Goal: Transaction & Acquisition: Purchase product/service

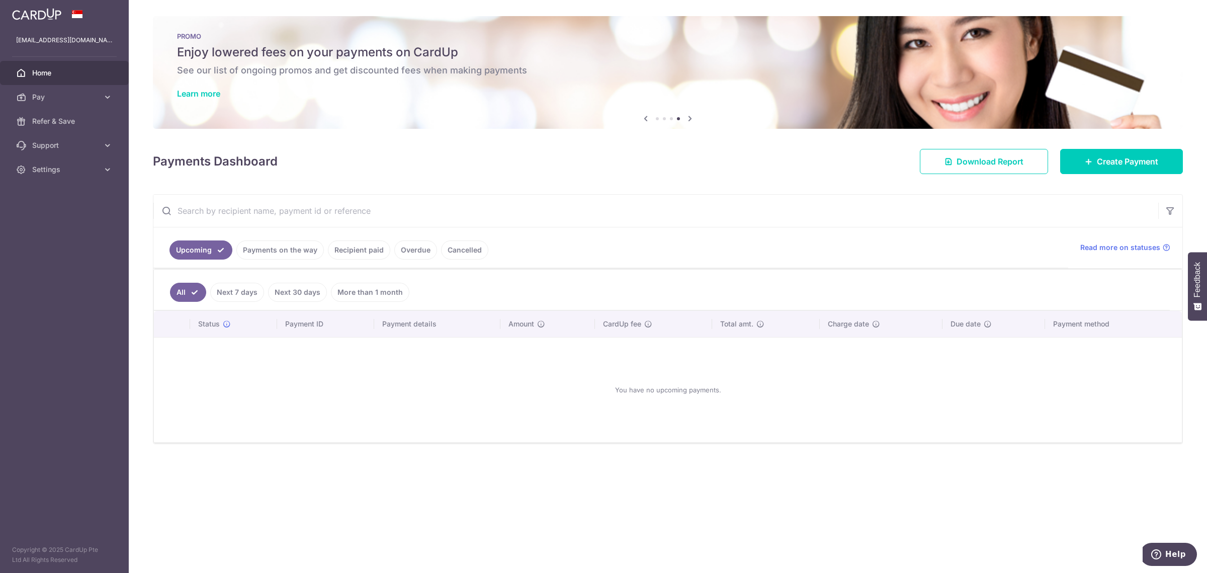
click at [55, 13] on img at bounding box center [36, 14] width 49 height 12
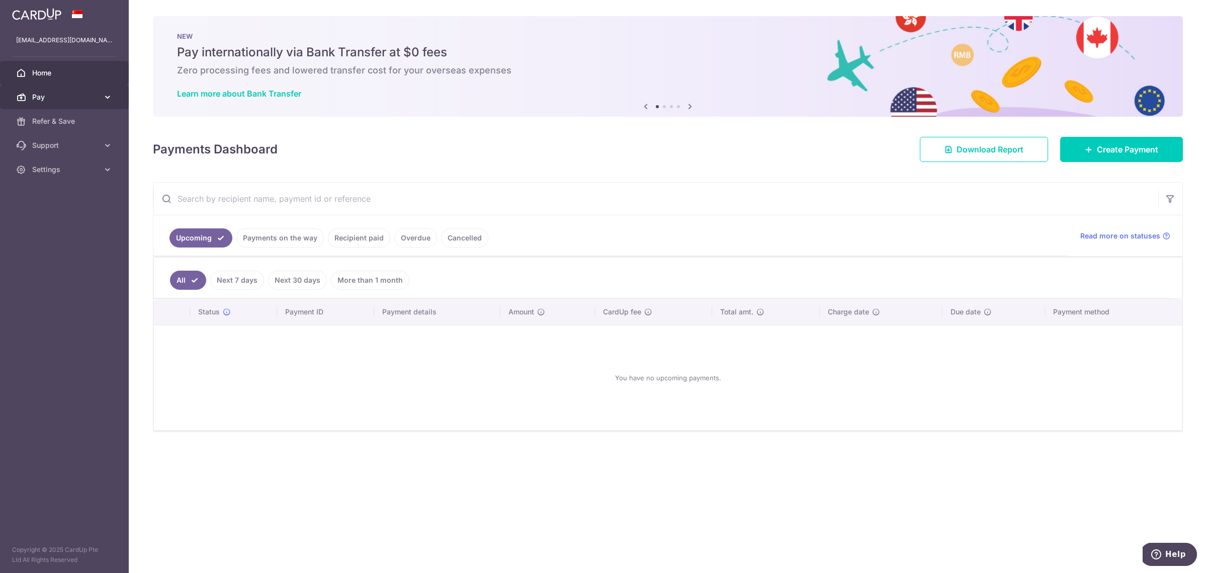
click at [68, 100] on span "Pay" at bounding box center [65, 97] width 66 height 10
click at [74, 127] on link "Payments" at bounding box center [64, 121] width 129 height 24
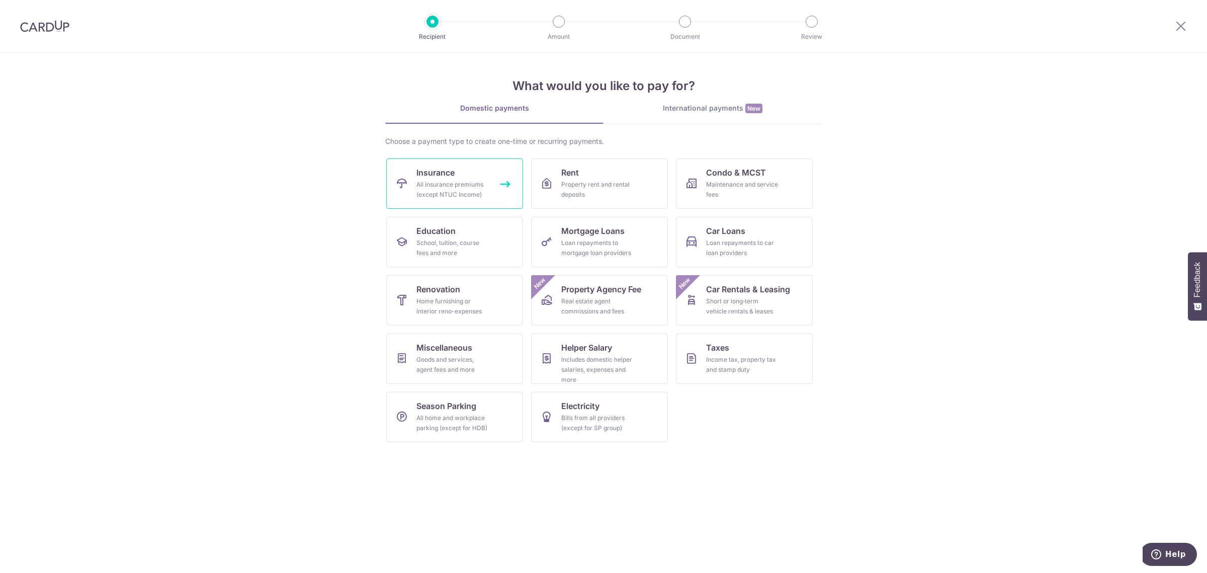
click at [454, 183] on div "All insurance premiums (except NTUC Income)" at bounding box center [452, 190] width 72 height 20
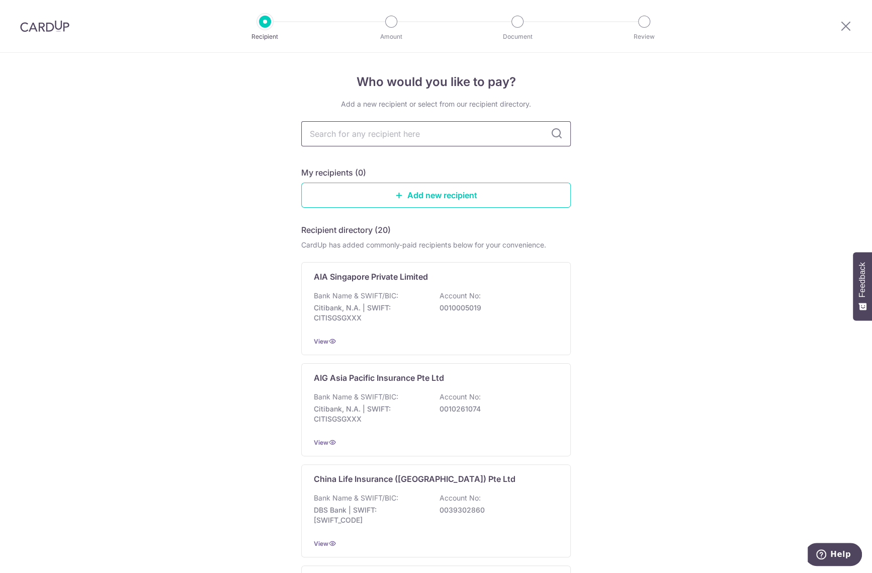
click at [353, 137] on input "text" at bounding box center [436, 133] width 270 height 25
type input "great"
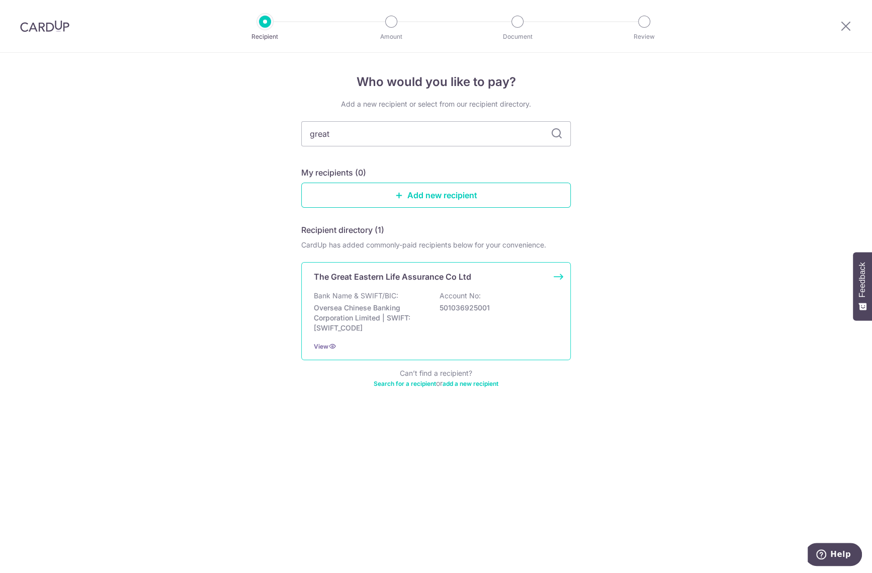
click at [398, 300] on div "Bank Name & SWIFT/BIC: Oversea Chinese Banking Corporation Limited | SWIFT: OCB…" at bounding box center [436, 312] width 244 height 42
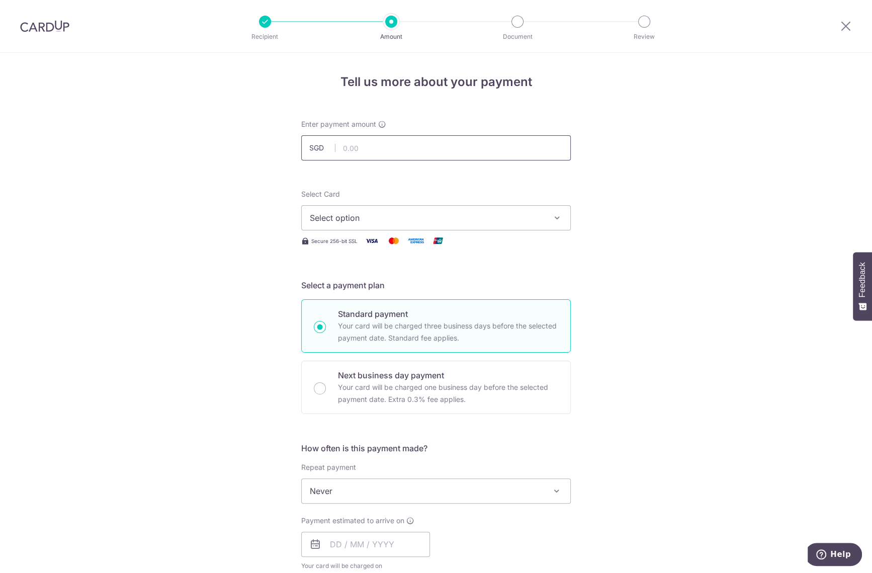
click at [380, 148] on input "text" at bounding box center [436, 147] width 270 height 25
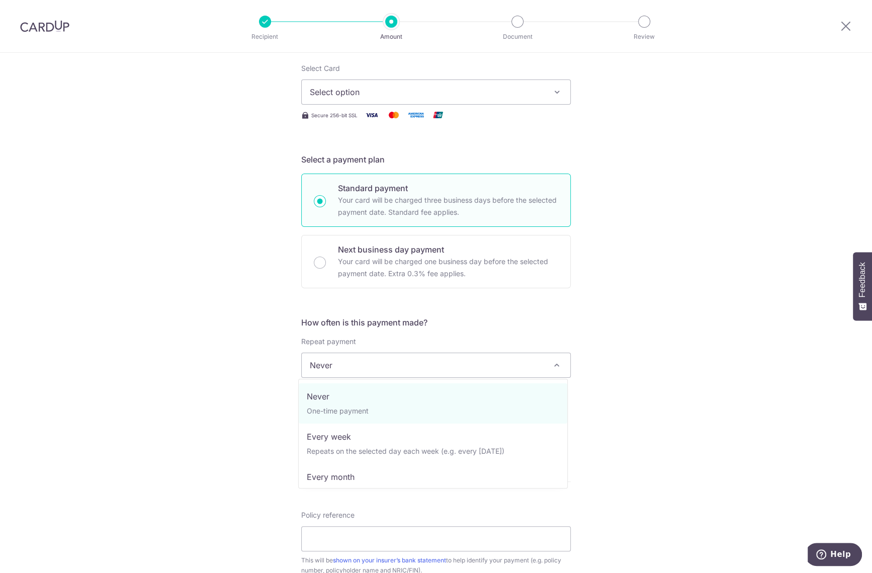
click at [397, 373] on span "Never" at bounding box center [436, 365] width 269 height 24
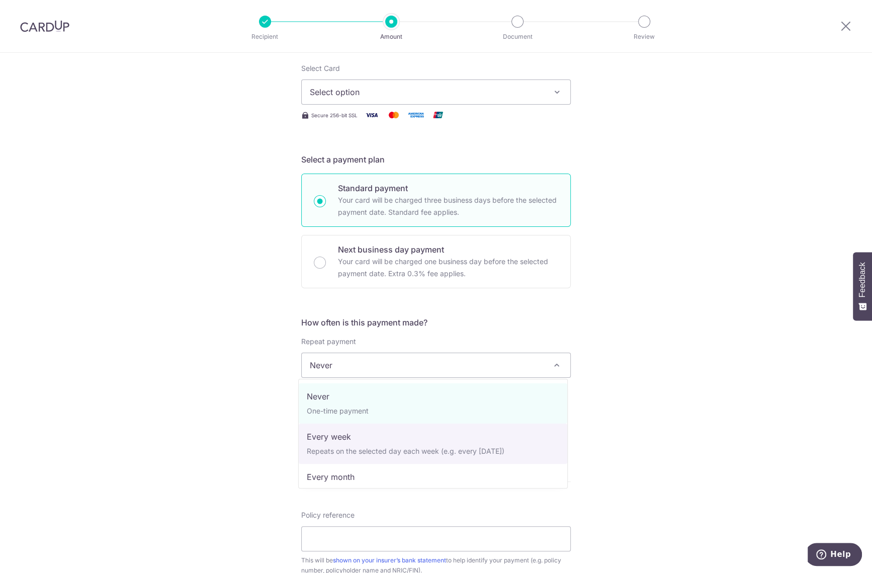
select select "2"
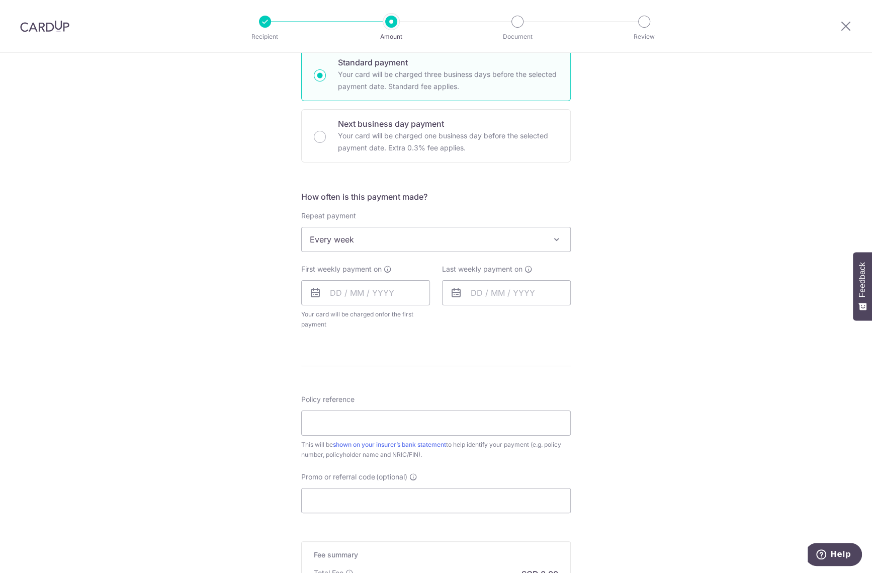
scroll to position [377, 0]
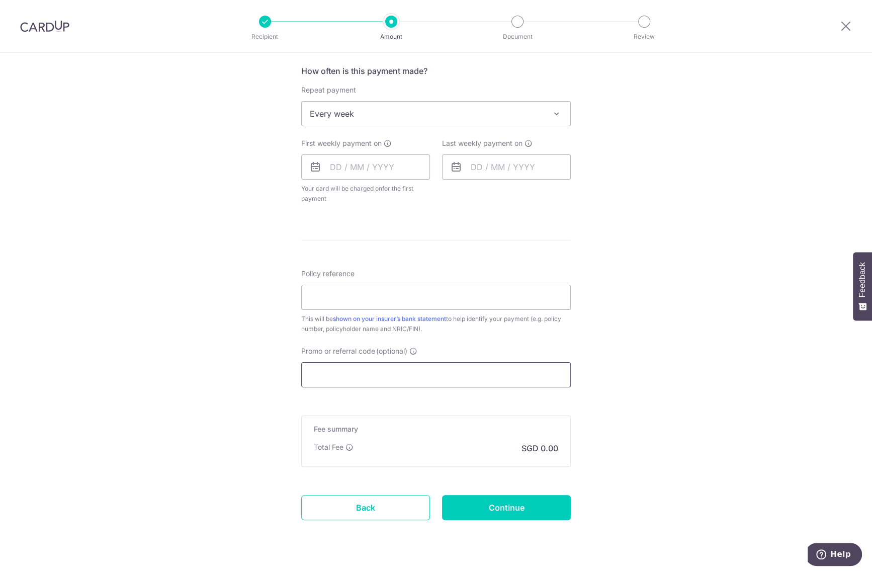
click at [358, 370] on input "Promo or referral code (optional)" at bounding box center [436, 374] width 270 height 25
paste input "3NEWR5"
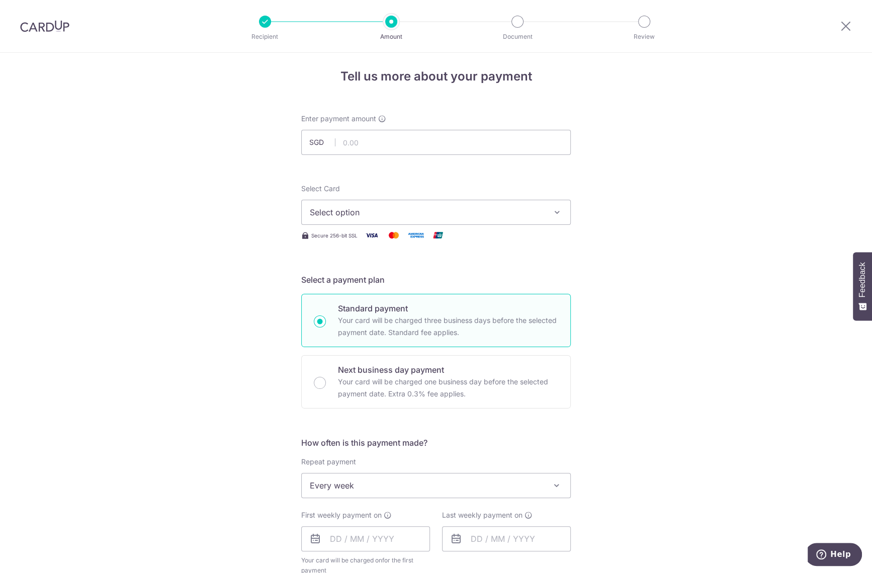
scroll to position [0, 0]
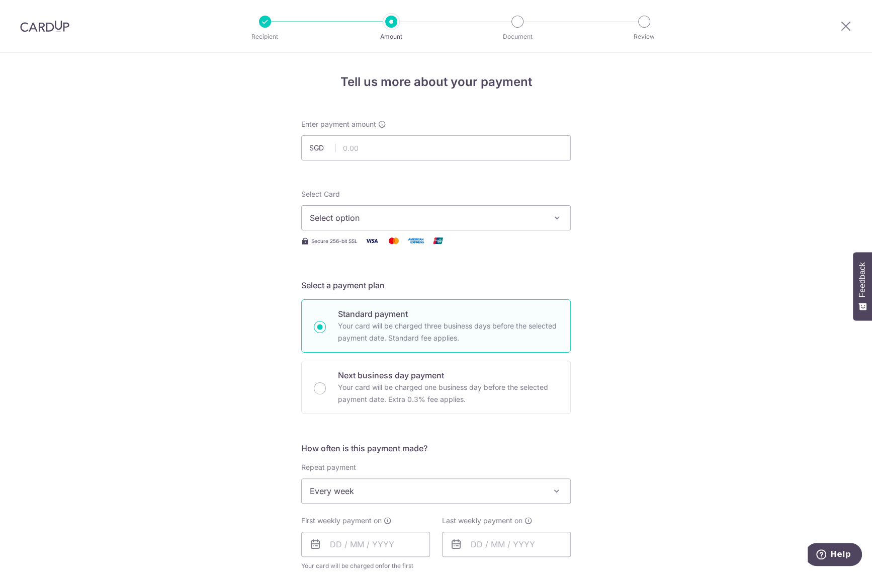
type input "3NEWR5"
click at [342, 155] on input "text" at bounding box center [436, 147] width 270 height 25
type input "1,721.85"
click at [249, 199] on div "Tell us more about your payment Enter payment amount SGD 1,721.85 1721.85 Selec…" at bounding box center [436, 535] width 872 height 965
click at [341, 217] on span "Select option" at bounding box center [427, 218] width 234 height 12
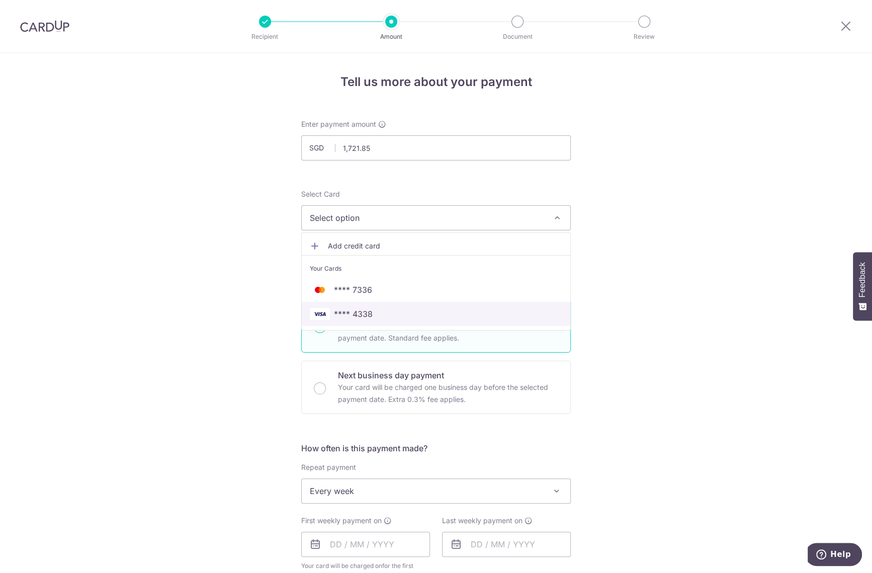
click at [385, 310] on span "**** 4338" at bounding box center [436, 314] width 252 height 12
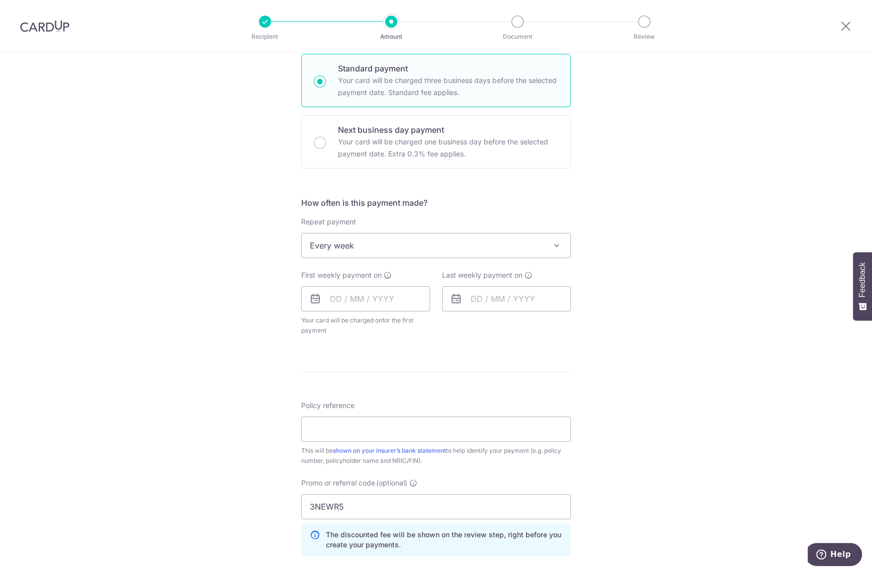
scroll to position [251, 0]
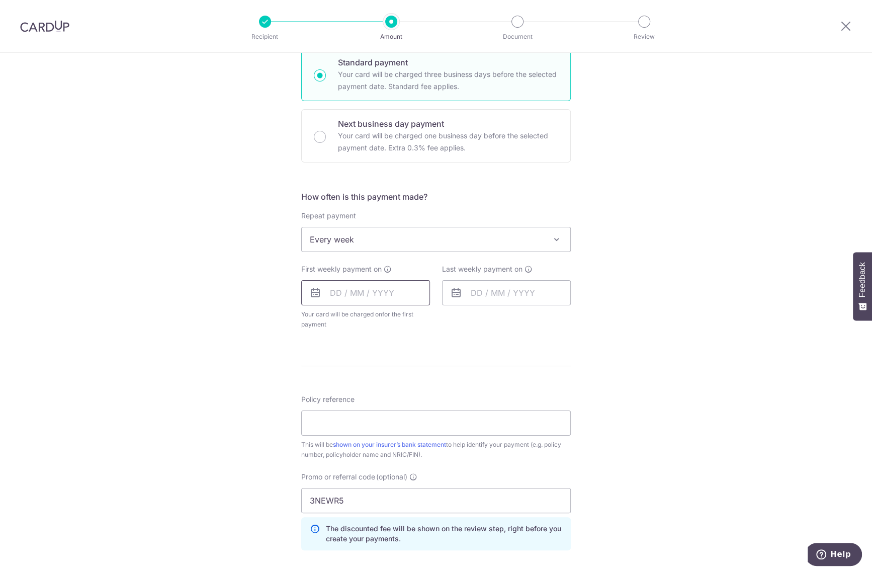
click at [399, 285] on input "text" at bounding box center [365, 292] width 129 height 25
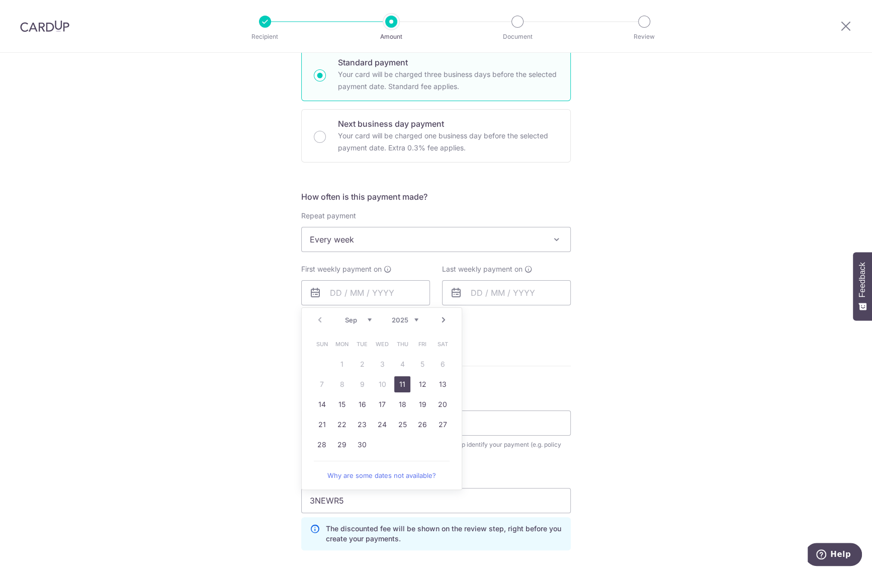
click at [399, 377] on link "11" at bounding box center [402, 384] width 16 height 16
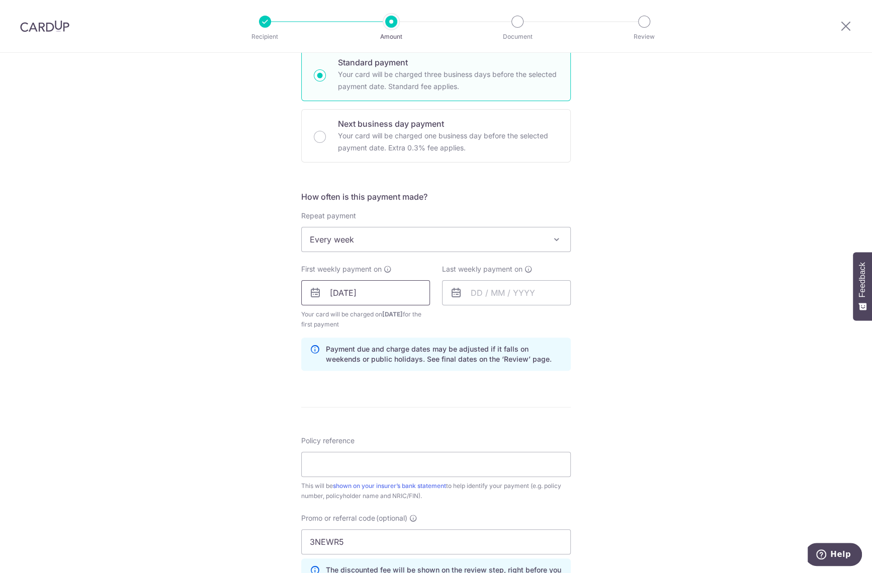
click at [381, 287] on input "11/09/2025" at bounding box center [365, 292] width 129 height 25
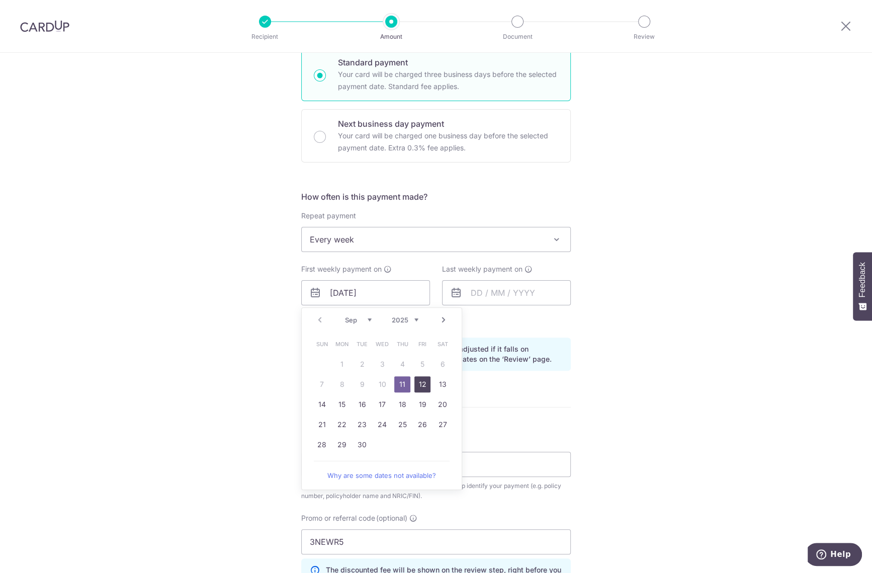
click at [421, 380] on link "12" at bounding box center [422, 384] width 16 height 16
type input "[DATE]"
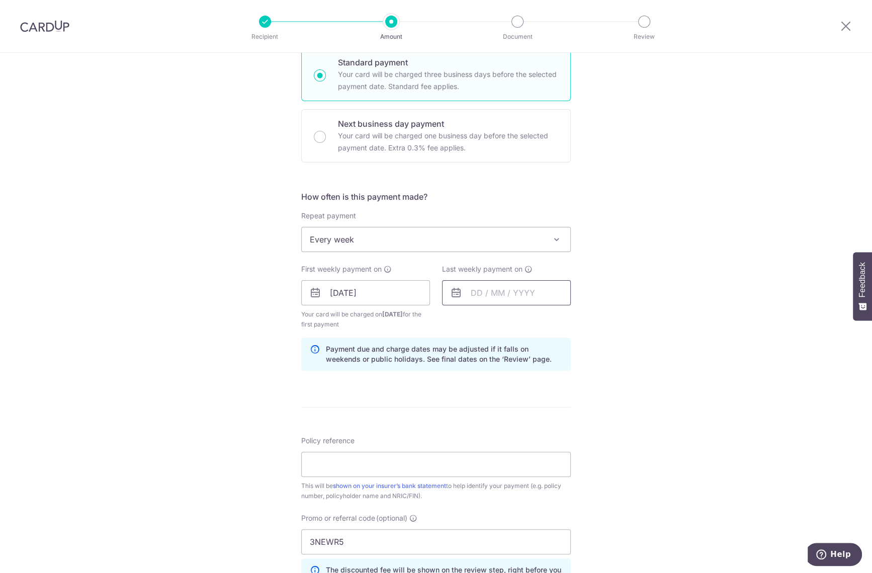
click at [491, 287] on input "text" at bounding box center [506, 292] width 129 height 25
click at [563, 403] on link "19" at bounding box center [563, 404] width 16 height 16
type input "19/09/2025"
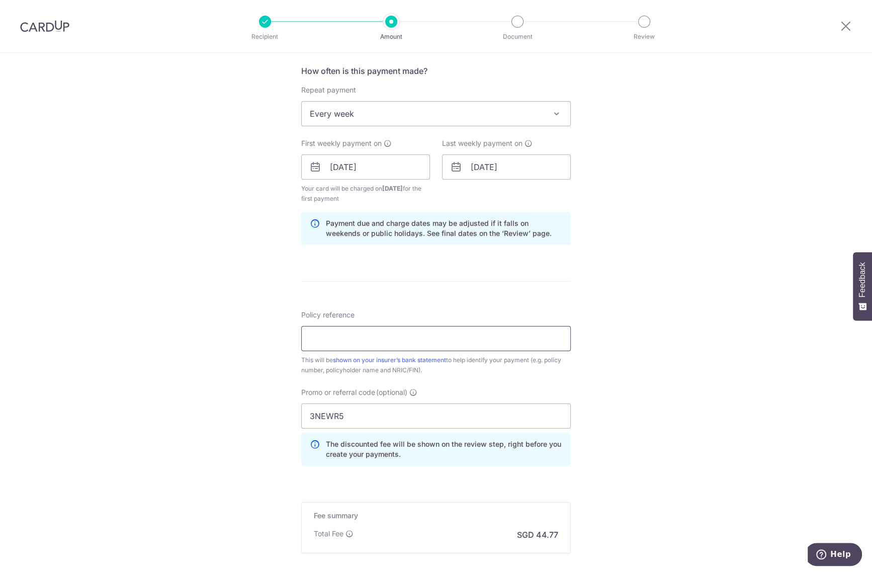
click at [353, 337] on input "Policy reference" at bounding box center [436, 338] width 270 height 25
paste input "0212054480"
type input "0212054480"
click at [230, 374] on div "Tell us more about your payment Enter payment amount SGD 1,721.85 1721.85 Selec…" at bounding box center [436, 179] width 872 height 1006
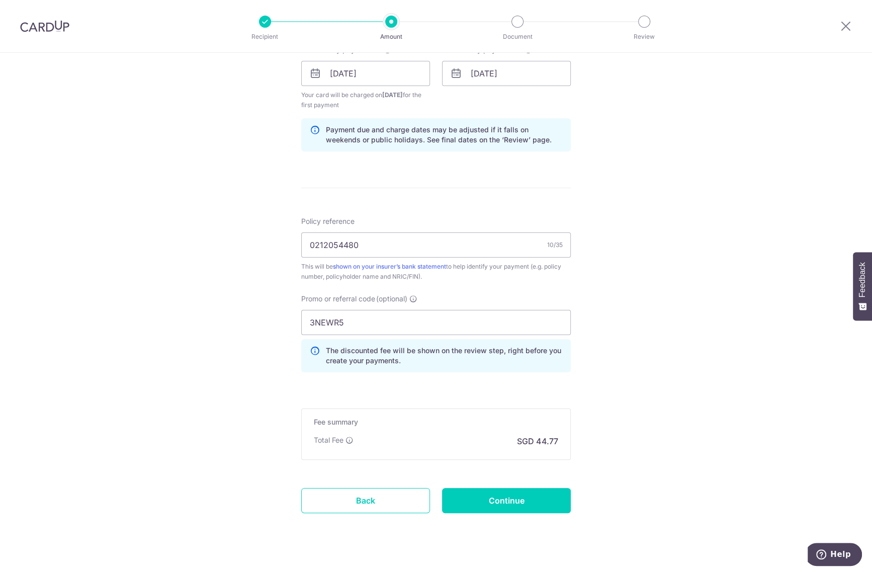
scroll to position [483, 0]
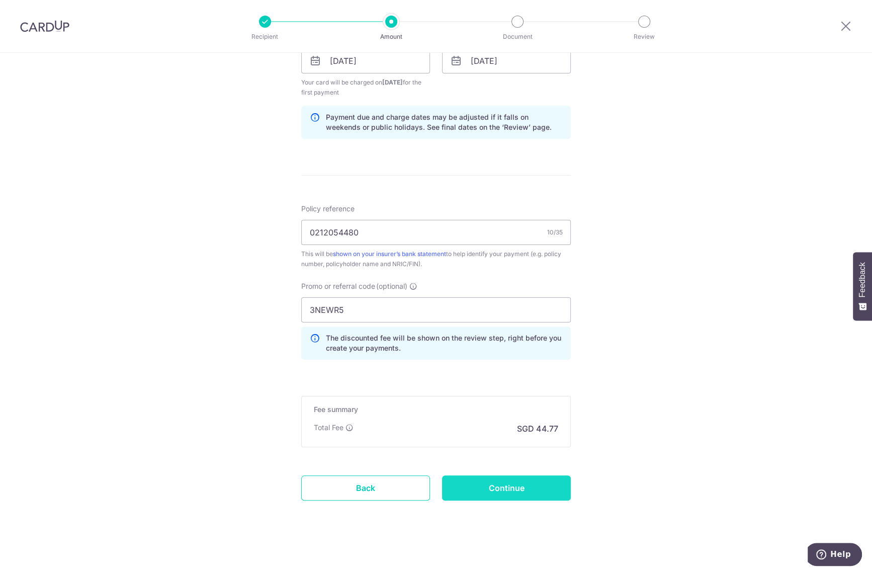
click at [485, 486] on input "Continue" at bounding box center [506, 487] width 129 height 25
type input "Create Schedule"
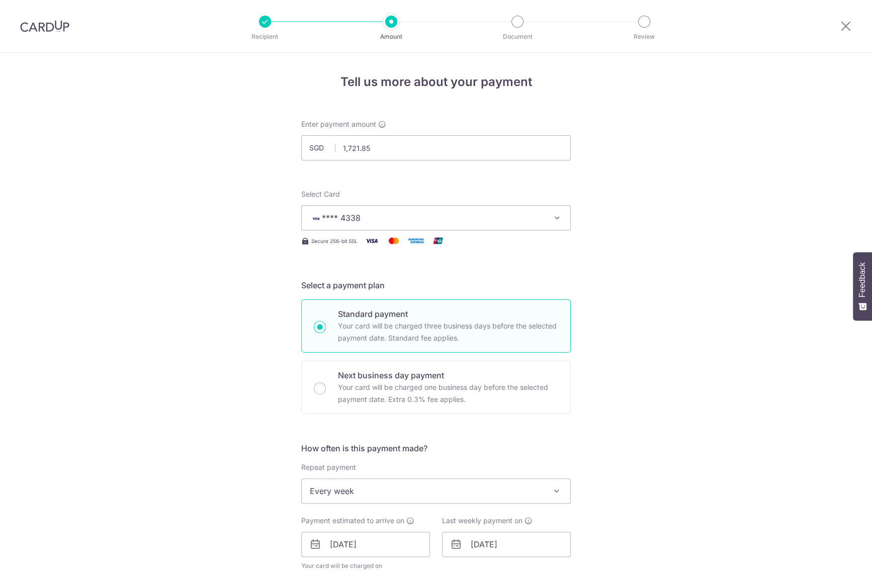
scroll to position [447, 0]
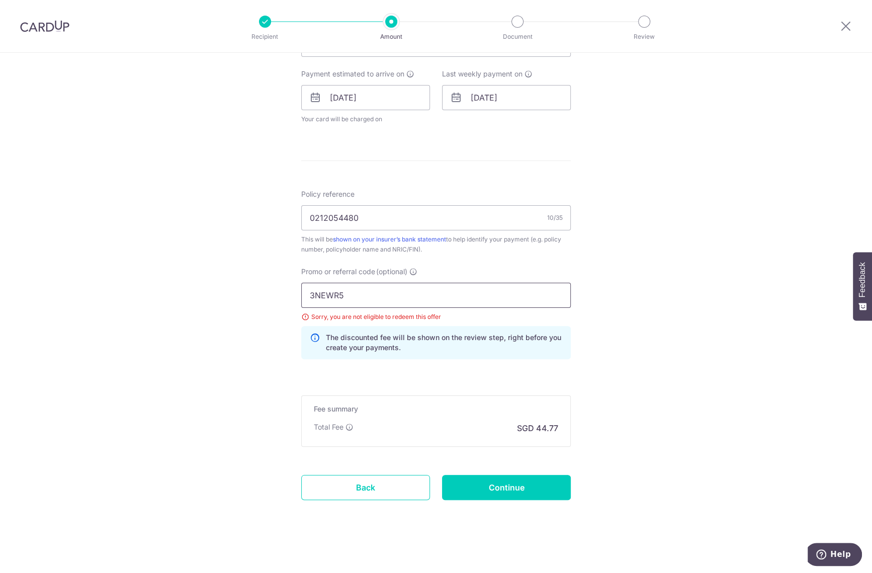
drag, startPoint x: 378, startPoint y: 287, endPoint x: 260, endPoint y: 287, distance: 117.2
click at [260, 287] on div "Tell us more about your payment Enter payment amount SGD 1,721.85 1721.85 Selec…" at bounding box center [436, 90] width 872 height 969
paste input "REC18"
type input "REC185"
click at [651, 391] on div "Tell us more about your payment Enter payment amount SGD 1,721.85 1721.85 Selec…" at bounding box center [436, 90] width 872 height 969
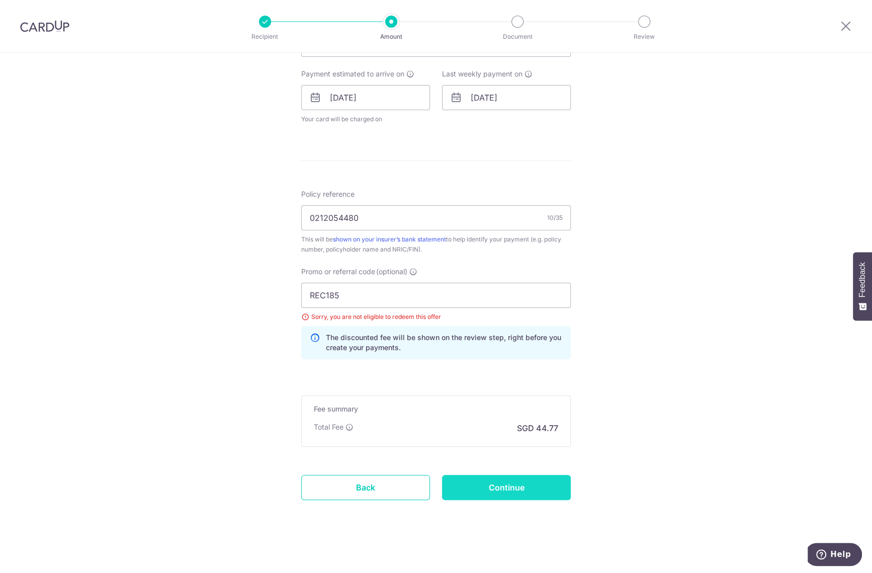
click at [496, 486] on input "Continue" at bounding box center [506, 487] width 129 height 25
type input "Update Schedule"
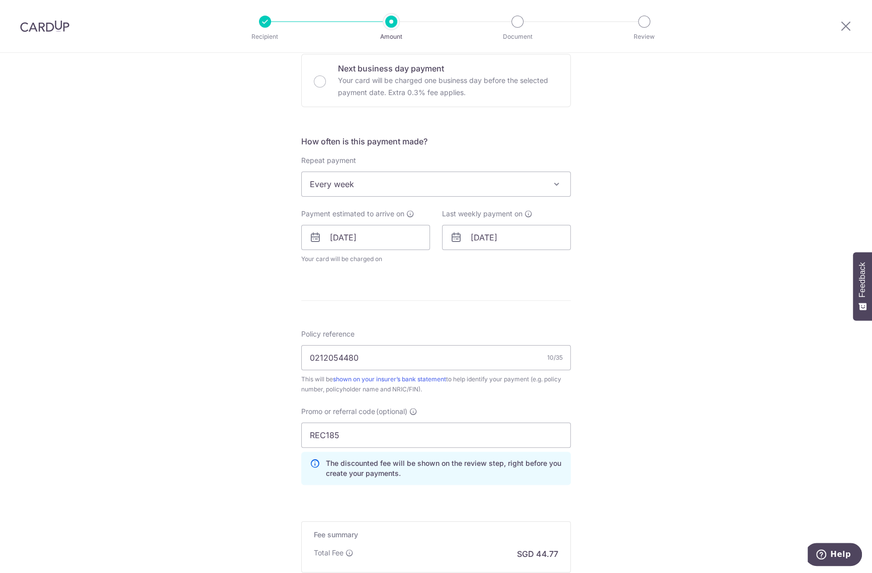
scroll to position [432, 0]
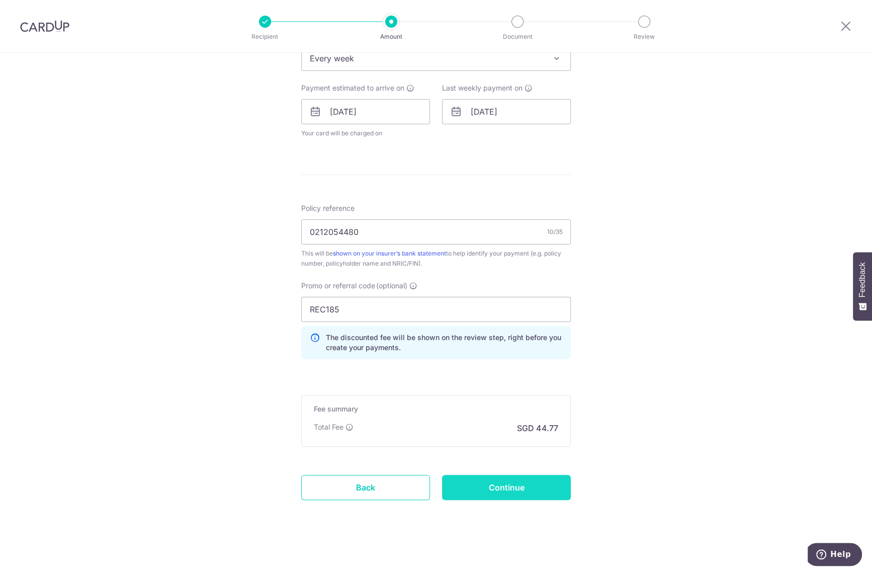
click at [517, 485] on input "Continue" at bounding box center [506, 487] width 129 height 25
type input "Update Schedule"
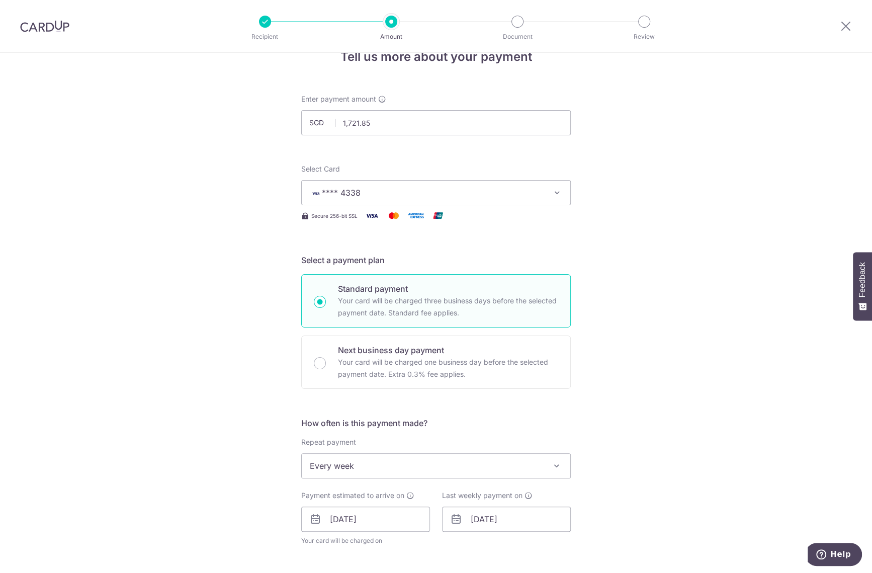
scroll to position [0, 0]
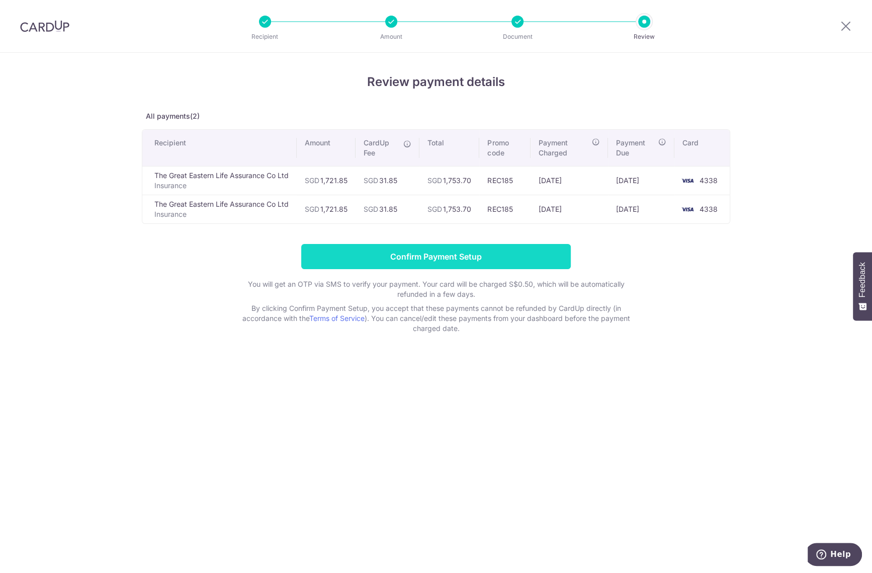
click at [454, 249] on input "Confirm Payment Setup" at bounding box center [436, 256] width 270 height 25
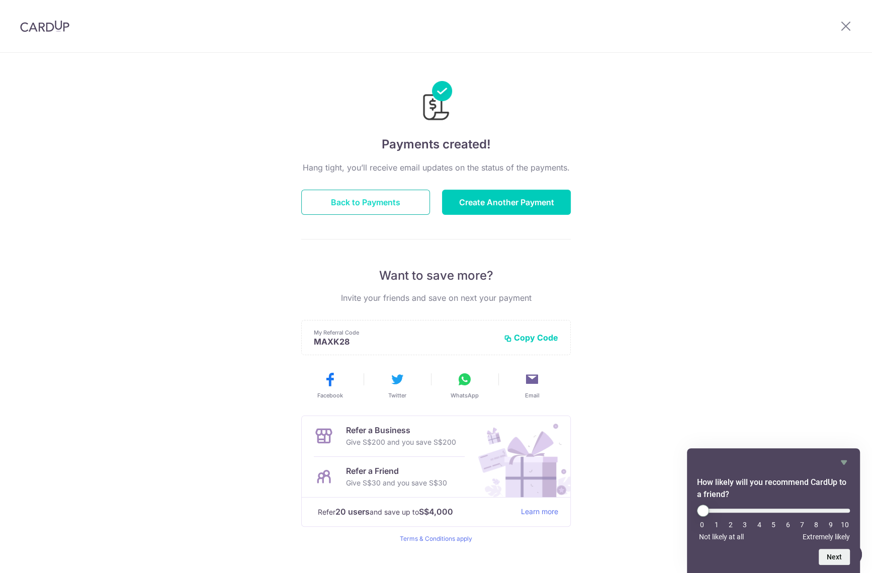
click at [374, 196] on button "Back to Payments" at bounding box center [365, 202] width 129 height 25
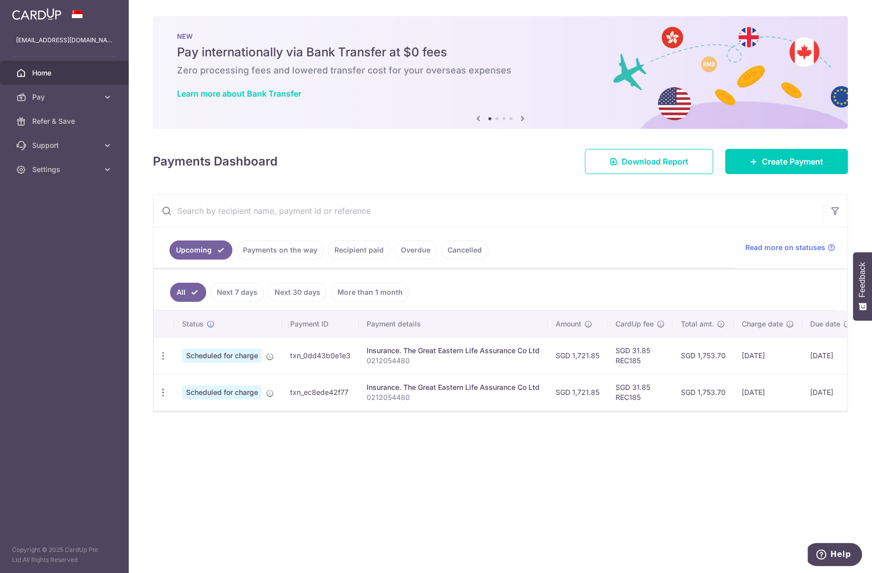
click at [325, 463] on div "× Pause Schedule Pause all future payments in this series Pause just this one p…" at bounding box center [500, 286] width 743 height 573
click at [91, 67] on link "Home" at bounding box center [64, 73] width 129 height 24
